Goal: Task Accomplishment & Management: Use online tool/utility

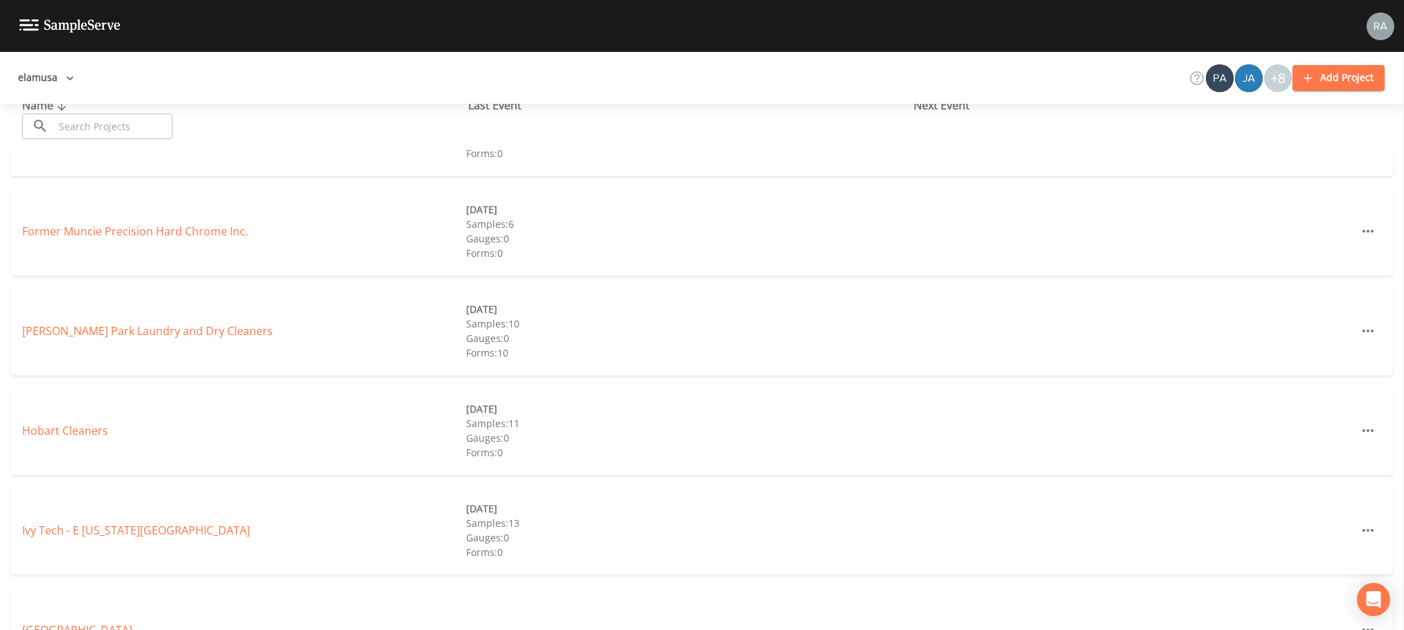
scroll to position [485, 0]
click at [80, 421] on link "Hobart Cleaners" at bounding box center [65, 425] width 86 height 15
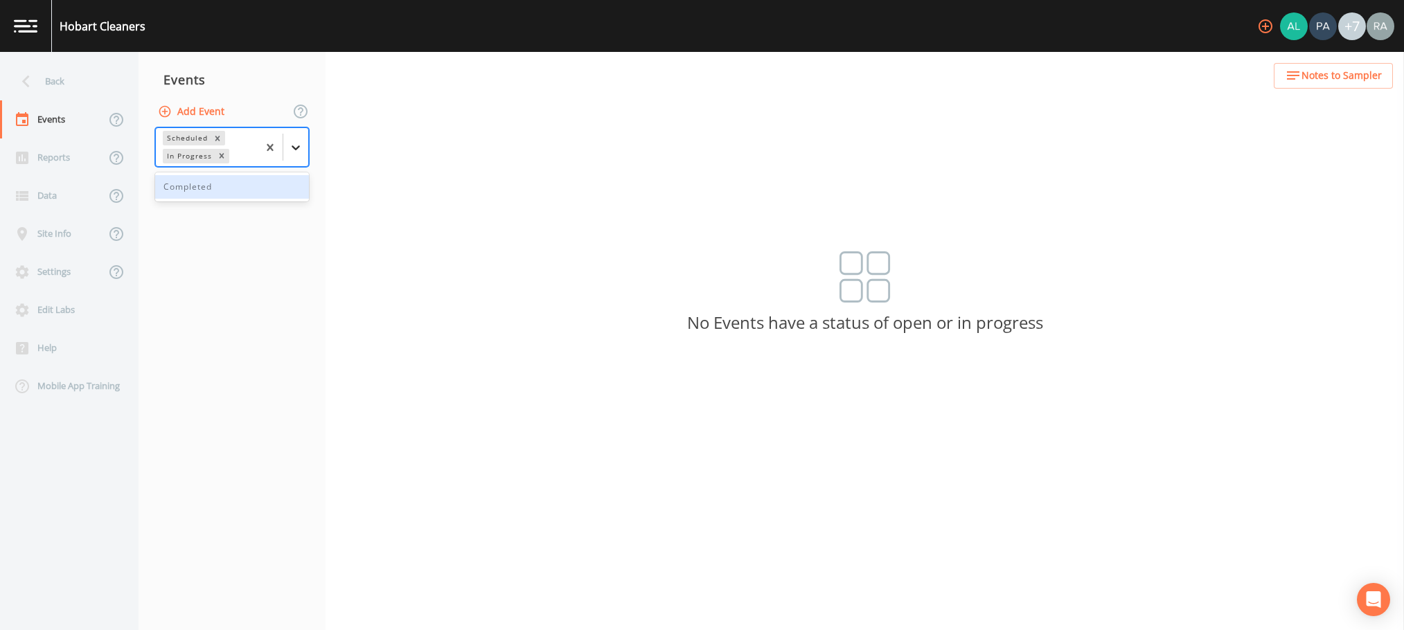
click at [290, 145] on icon at bounding box center [296, 148] width 14 height 14
click at [221, 186] on div "Completed" at bounding box center [232, 187] width 154 height 24
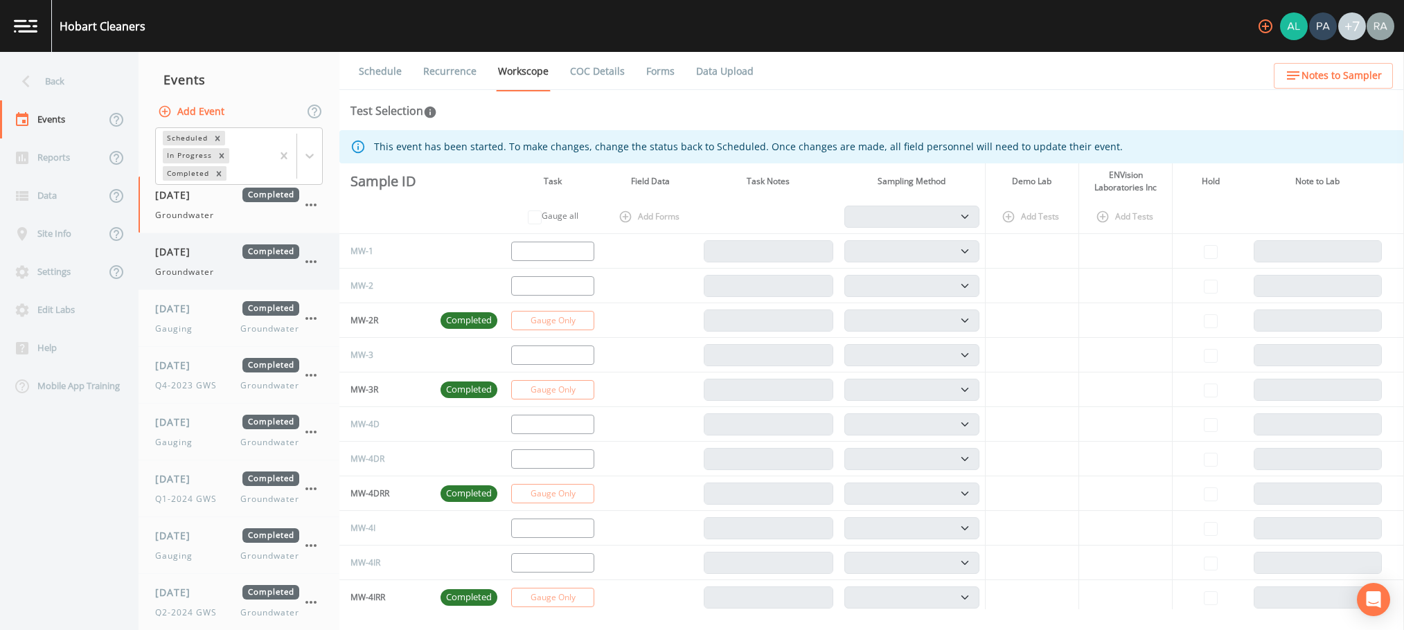
click at [235, 269] on div "Groundwater" at bounding box center [227, 272] width 144 height 12
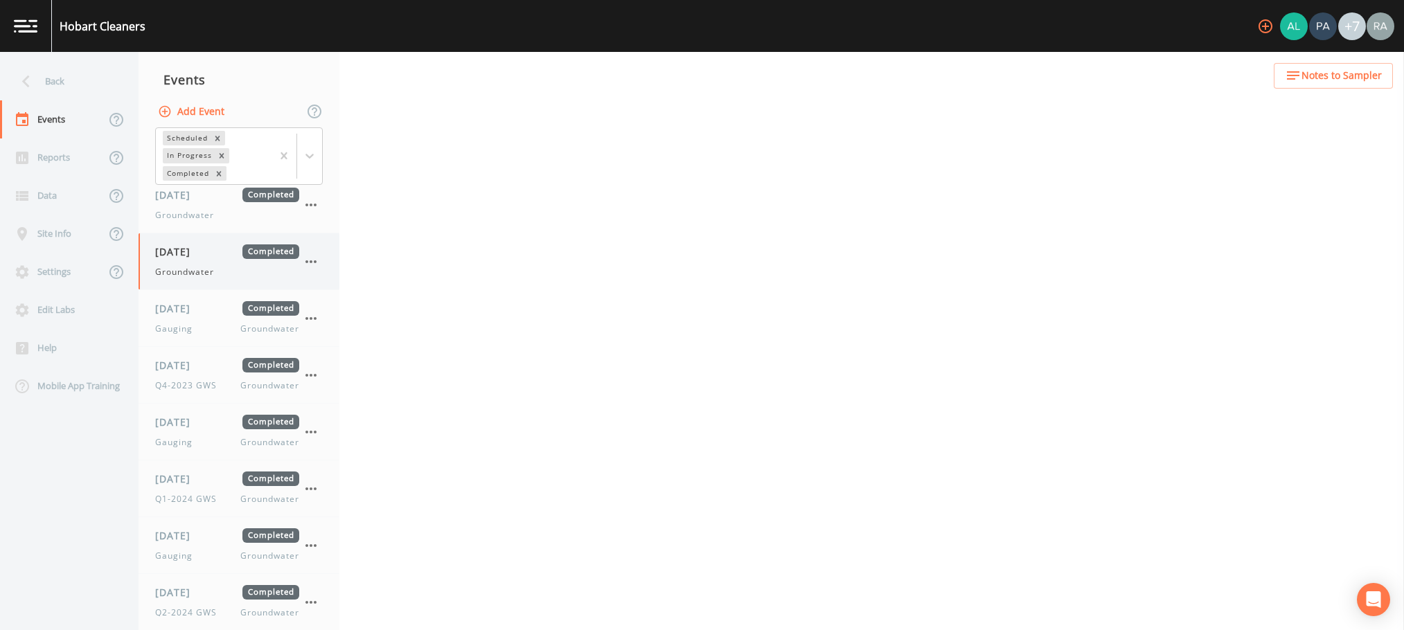
select select "4f082be6-97a7-4f70-a81f-c26a4e896ad7"
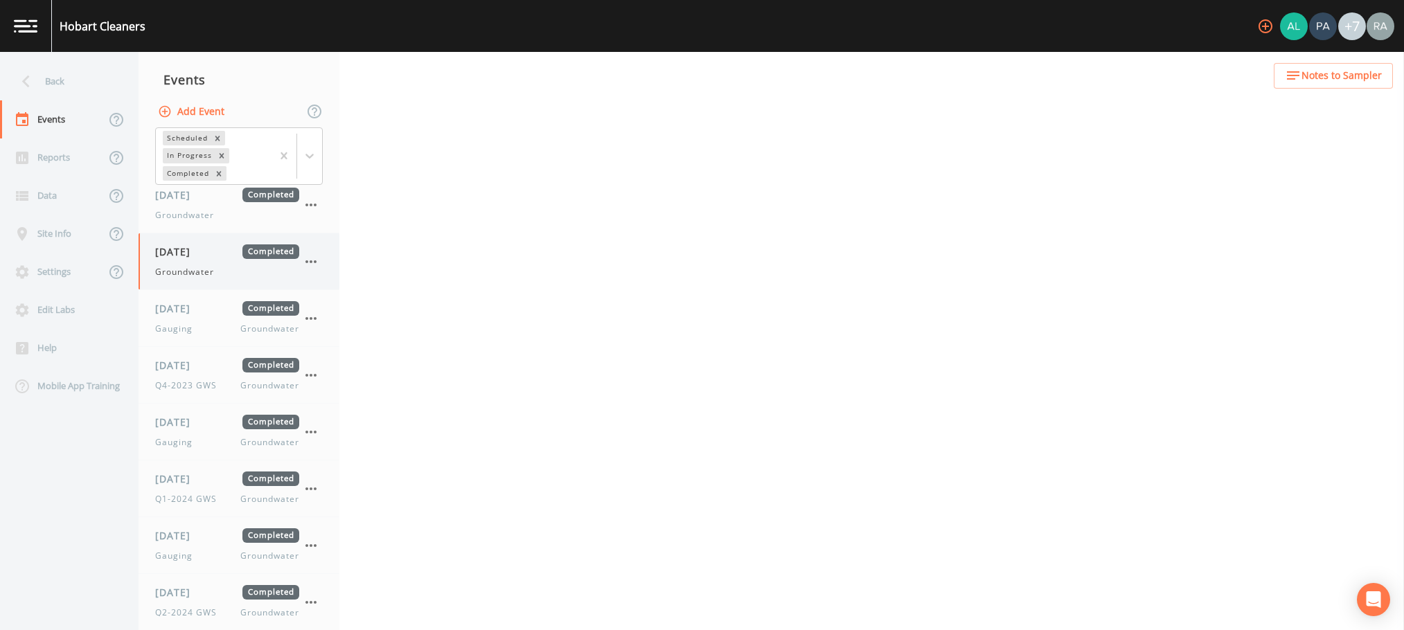
select select "4f082be6-97a7-4f70-a81f-c26a4e896ad7"
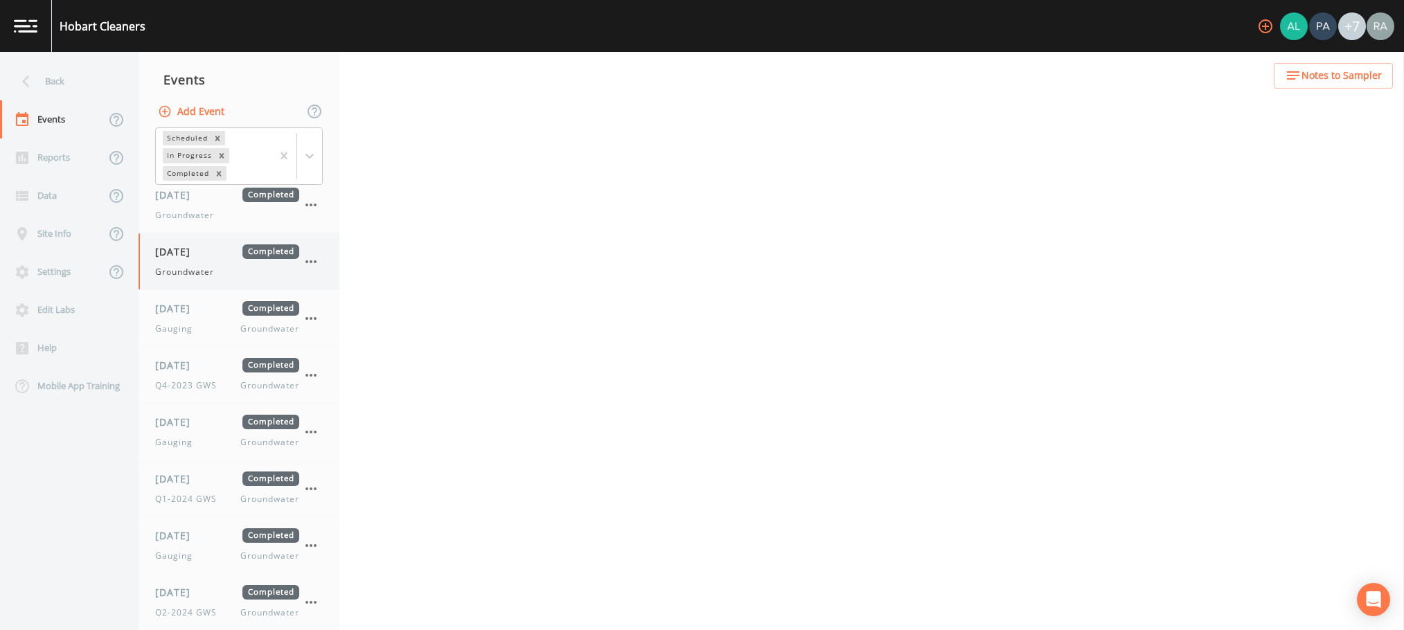
select select "4f082be6-97a7-4f70-a81f-c26a4e896ad7"
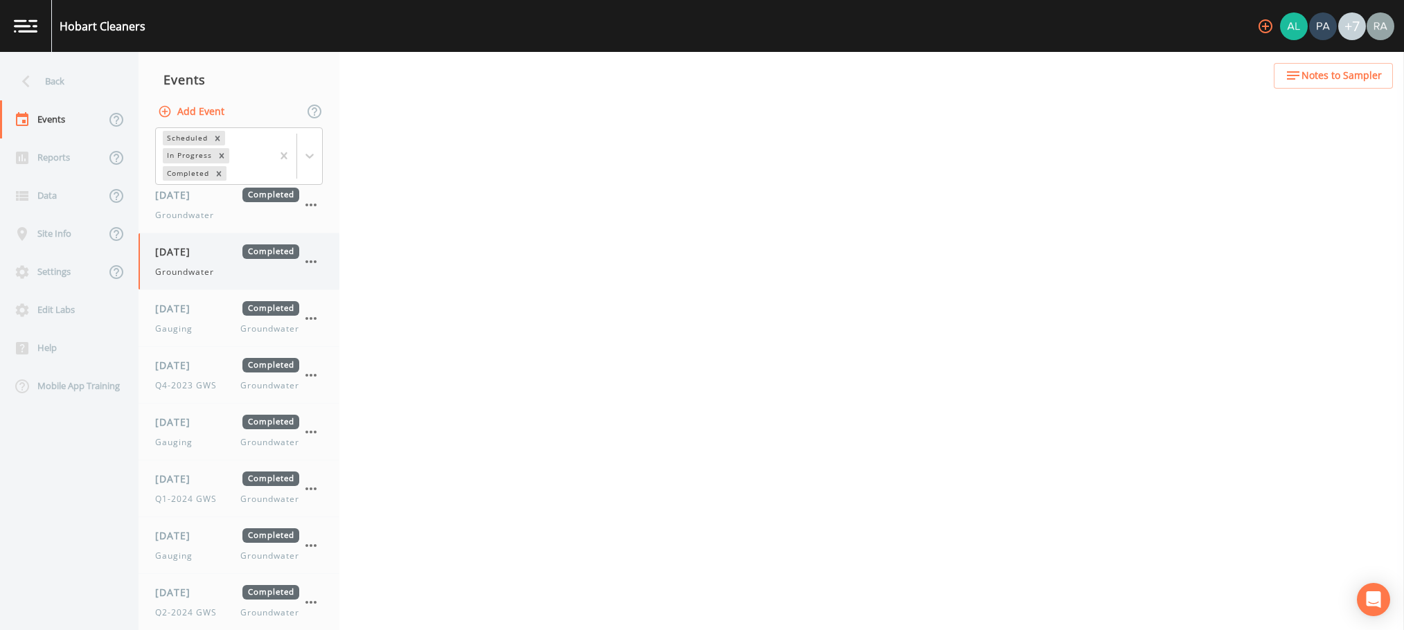
select select "0b1af911-289b-4d7b-9fdf-156f6d27a2cf"
select select "dc87ec2c-8813-4f9d-b09e-589d584bb42a"
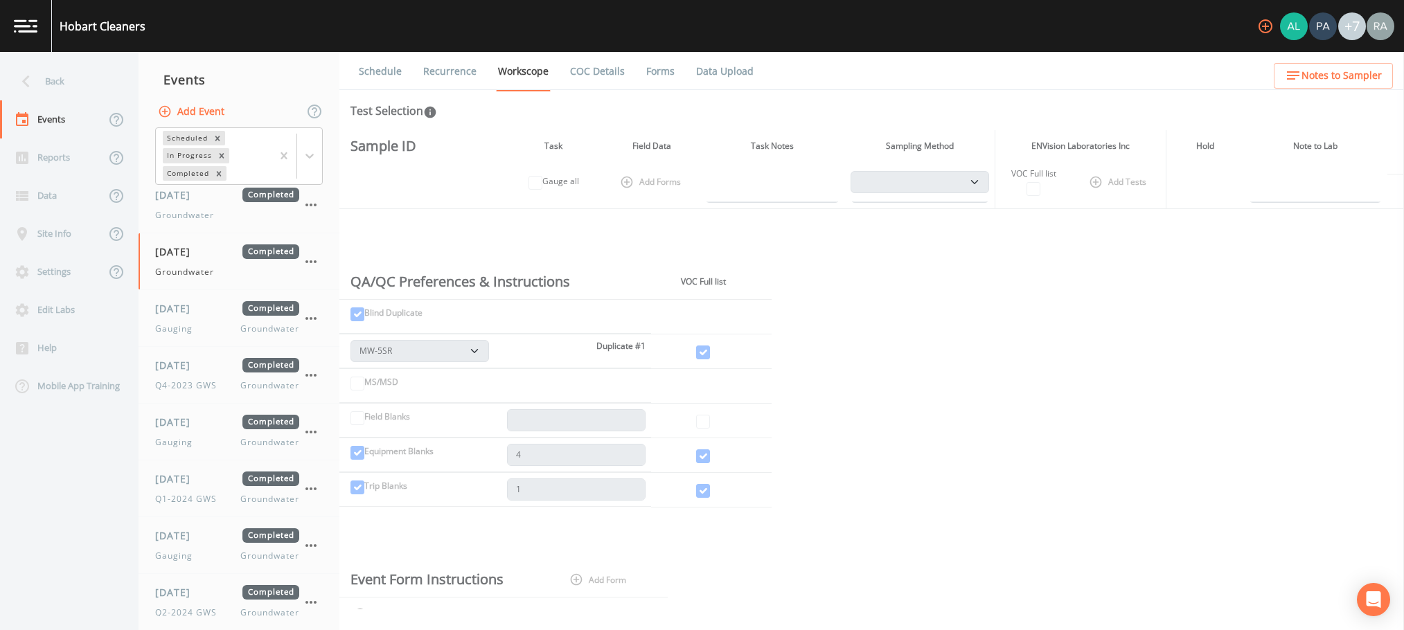
scroll to position [1802, 0]
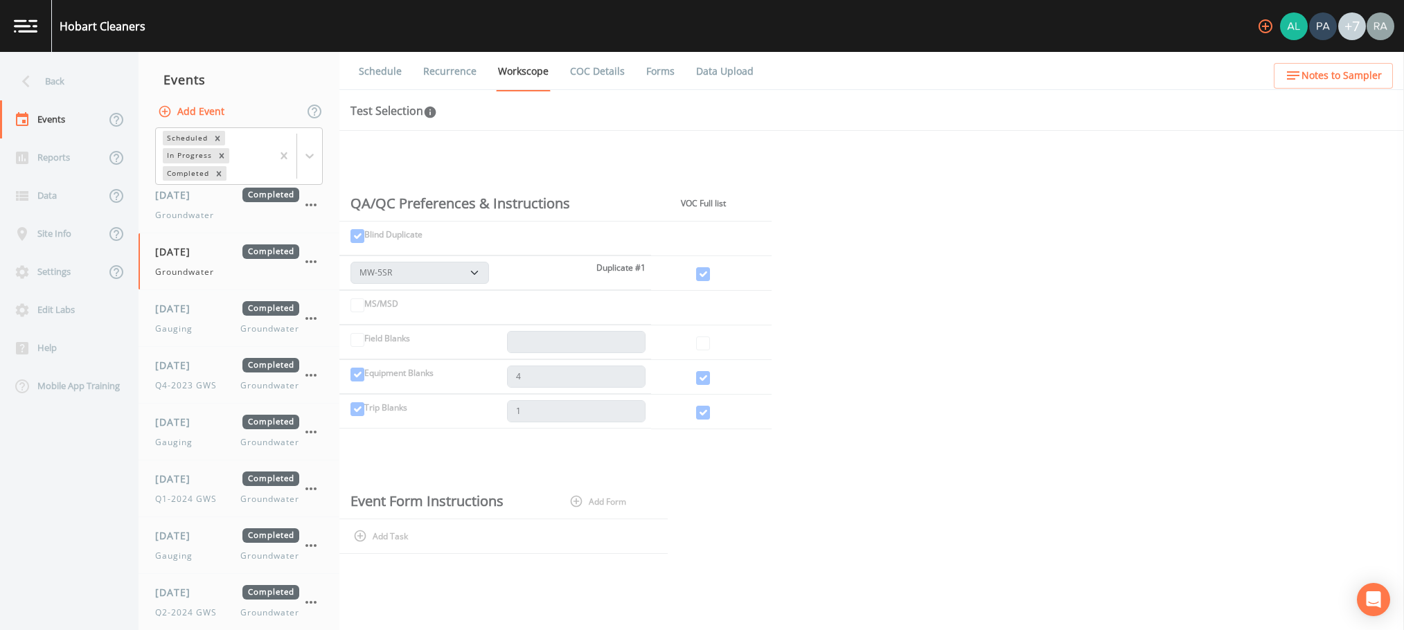
click at [401, 376] on label "Equipment Blanks" at bounding box center [398, 373] width 69 height 12
click at [360, 376] on div "Equipment Blanks" at bounding box center [392, 377] width 83 height 22
click at [219, 172] on icon "Remove Completed" at bounding box center [219, 174] width 10 height 10
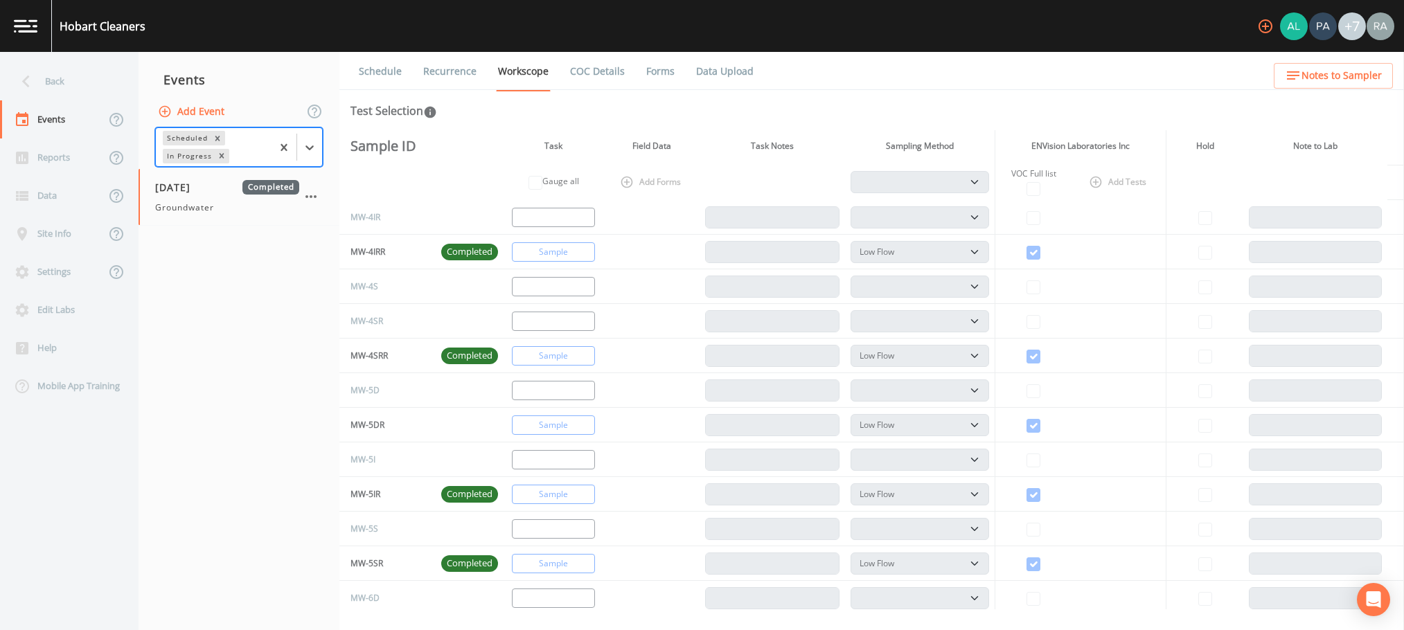
scroll to position [0, 0]
